Goal: Find specific page/section: Find specific page/section

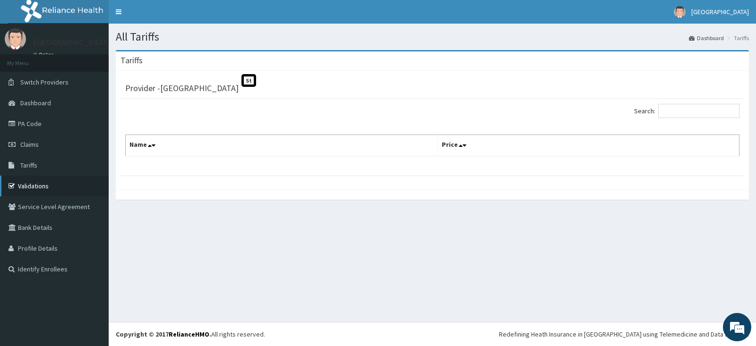
click at [66, 192] on link "Validations" at bounding box center [54, 186] width 109 height 21
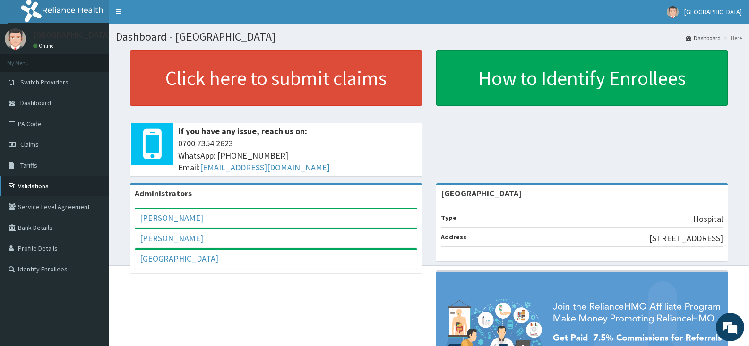
click at [22, 186] on link "Validations" at bounding box center [54, 186] width 109 height 21
